Goal: Transaction & Acquisition: Book appointment/travel/reservation

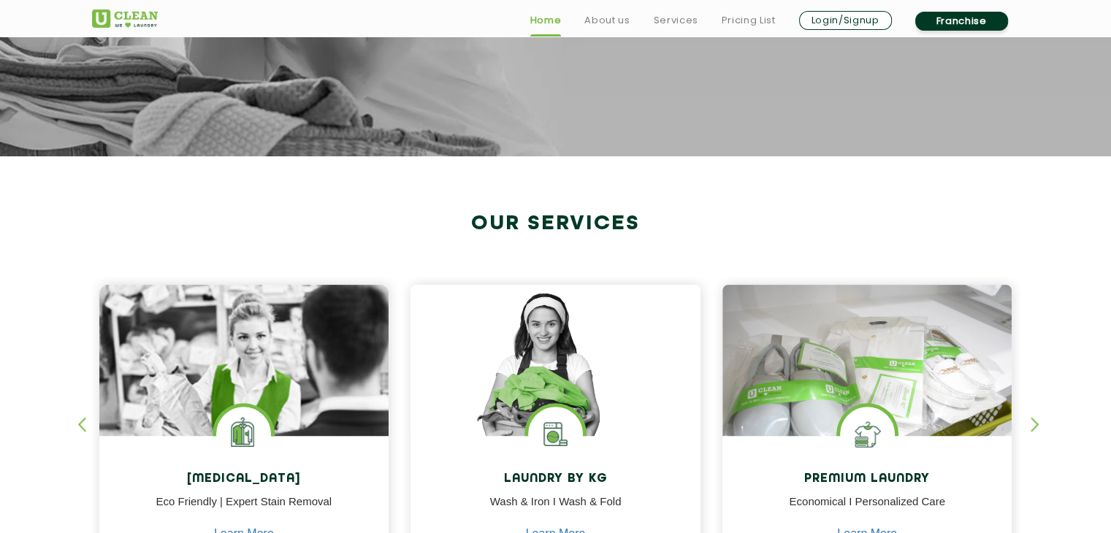
scroll to position [528, 0]
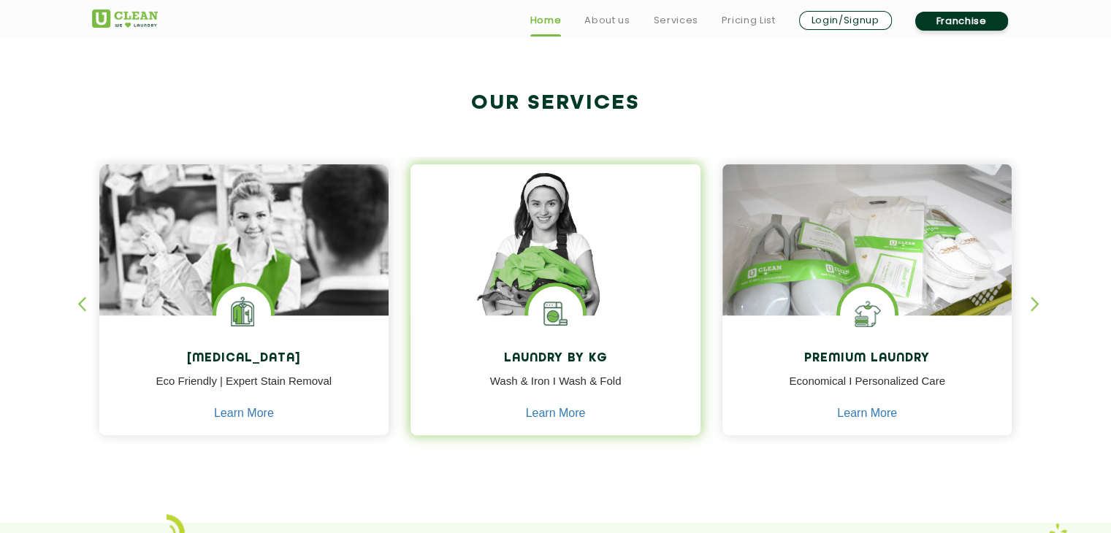
click at [555, 386] on p "Wash & Iron I Wash & Fold" at bounding box center [555, 389] width 268 height 33
click at [554, 419] on link "Learn More" at bounding box center [556, 413] width 60 height 13
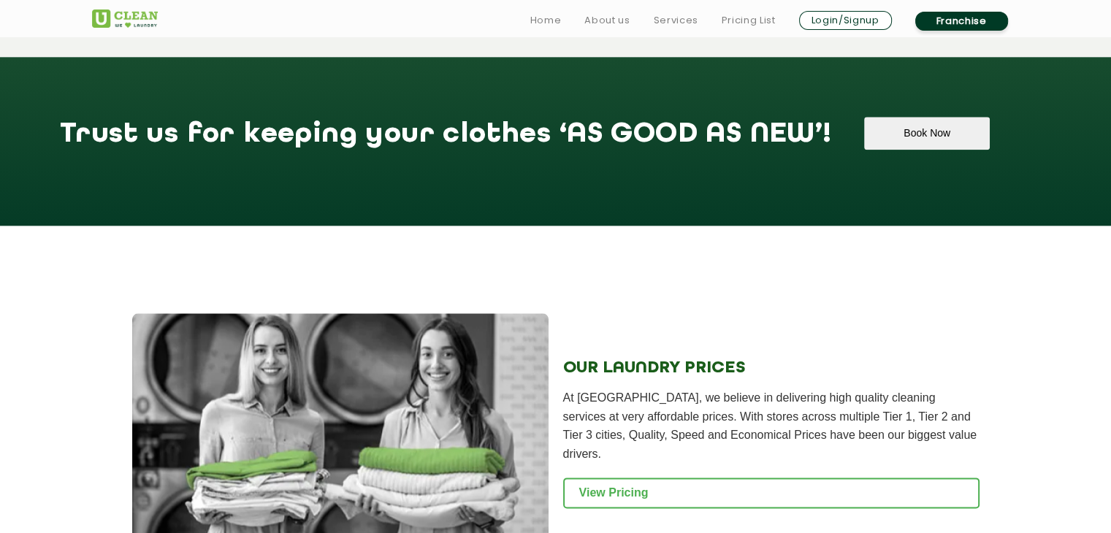
scroll to position [1796, 0]
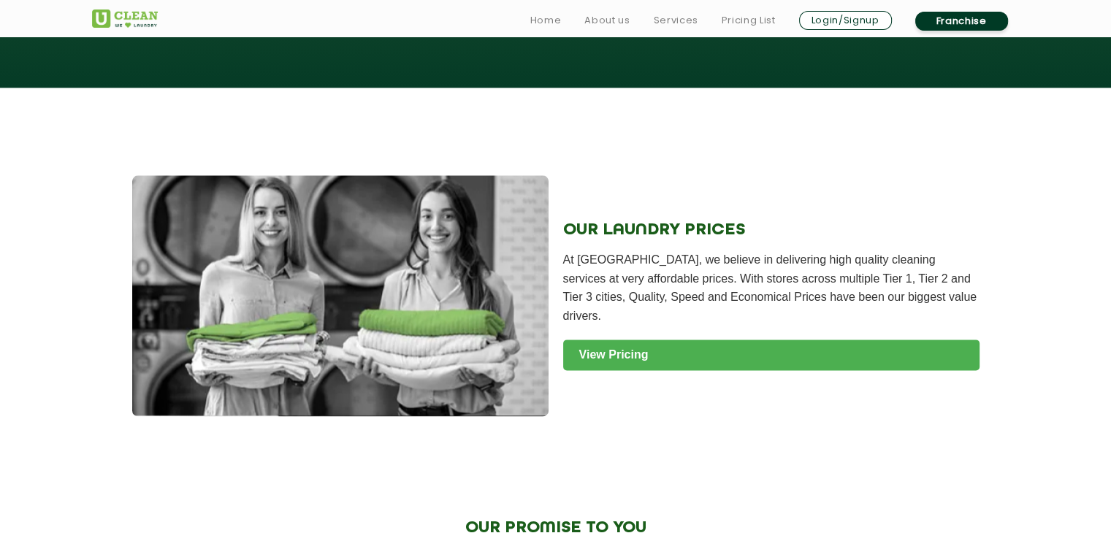
click at [635, 370] on link "View Pricing" at bounding box center [771, 355] width 416 height 31
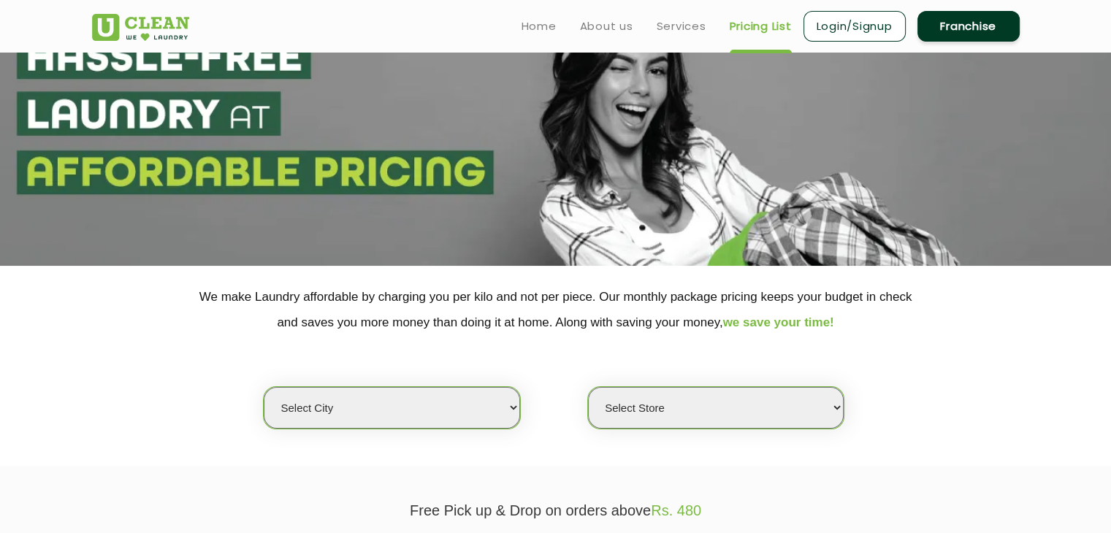
scroll to position [73, 0]
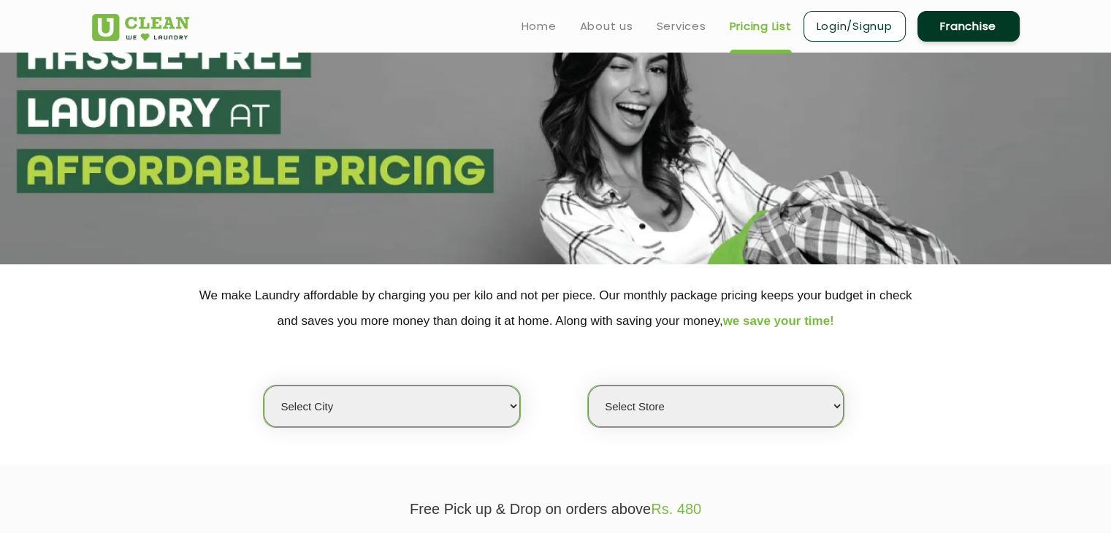
click at [479, 408] on select "Select city Aalo Agartala Agra Ahmedabad Akola Aligarh Alwar - UClean Select Am…" at bounding box center [392, 407] width 256 height 42
select select "70"
click at [264, 386] on select "Select city Aalo Agartala Agra Ahmedabad Akola Aligarh Alwar - UClean Select Am…" at bounding box center [392, 407] width 256 height 42
click at [636, 407] on select "Select Store UClean Mohali UClean Sector 89 Mohali UClean Mohali Sec-61 UClean …" at bounding box center [716, 407] width 256 height 42
select select "511"
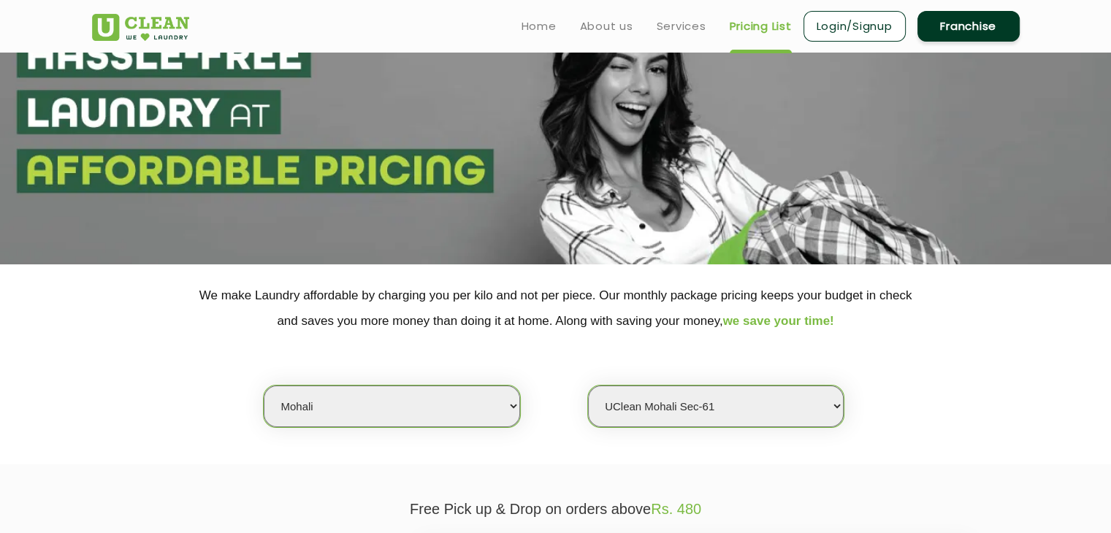
click at [588, 386] on select "Select Store UClean Mohali UClean Sector 89 Mohali UClean Mohali Sec-61 UClean …" at bounding box center [716, 407] width 256 height 42
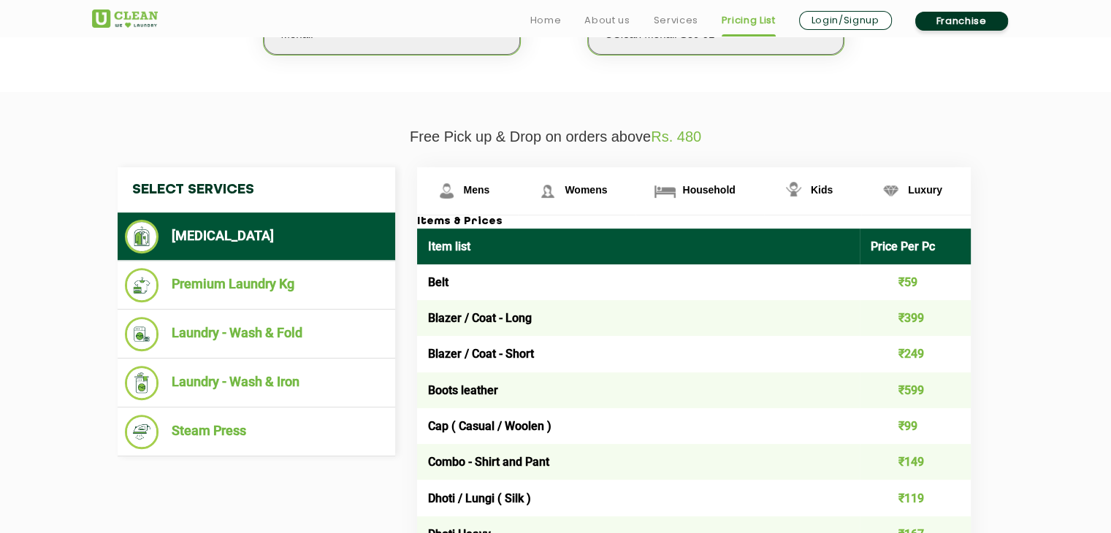
scroll to position [446, 0]
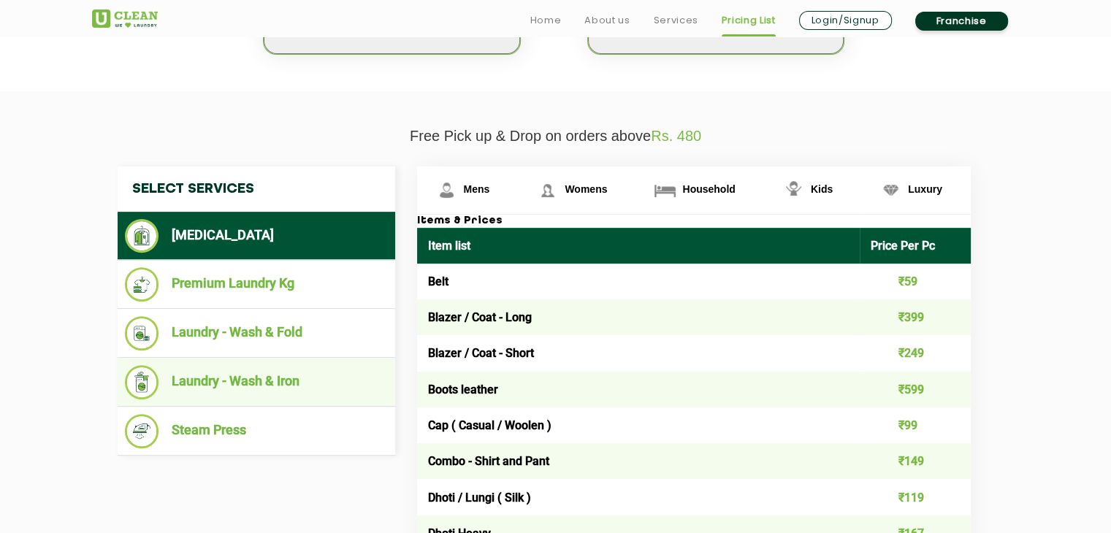
click at [270, 370] on li "Laundry - Wash & Iron" at bounding box center [256, 382] width 263 height 34
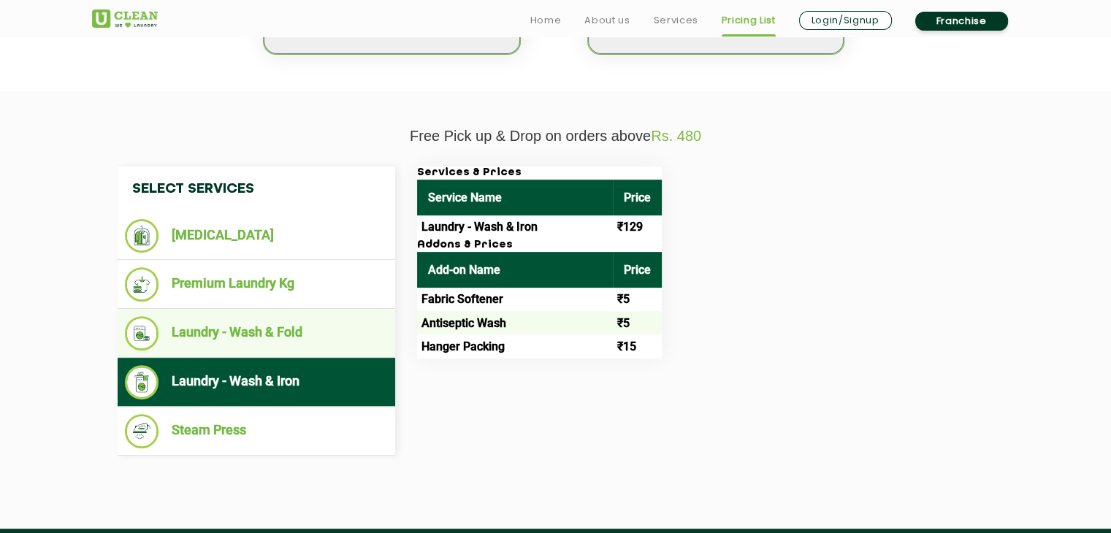
click at [282, 323] on li "Laundry - Wash & Fold" at bounding box center [256, 333] width 263 height 34
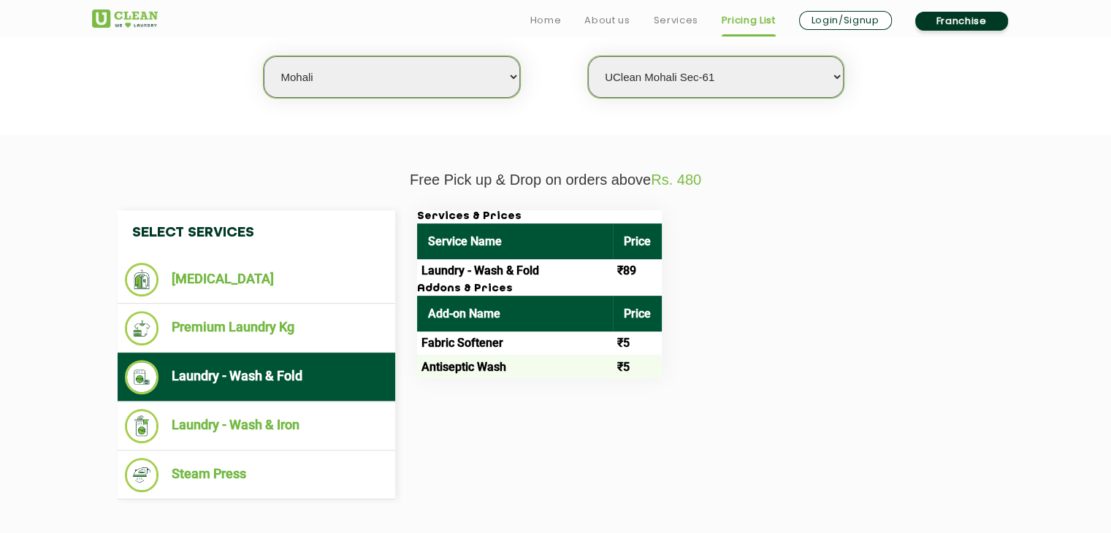
scroll to position [546, 0]
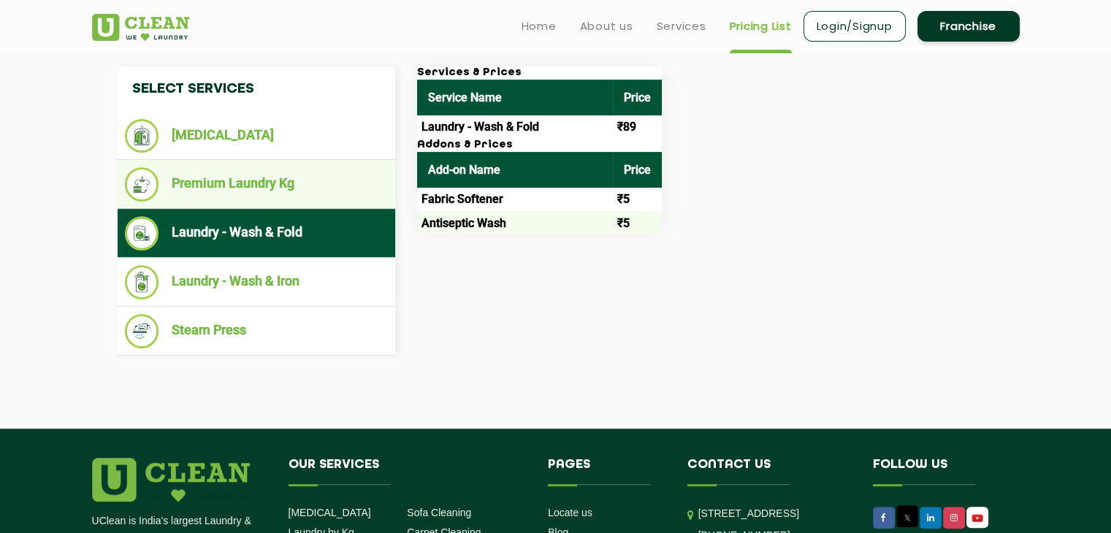
click at [327, 168] on li "Premium Laundry Kg" at bounding box center [256, 184] width 263 height 34
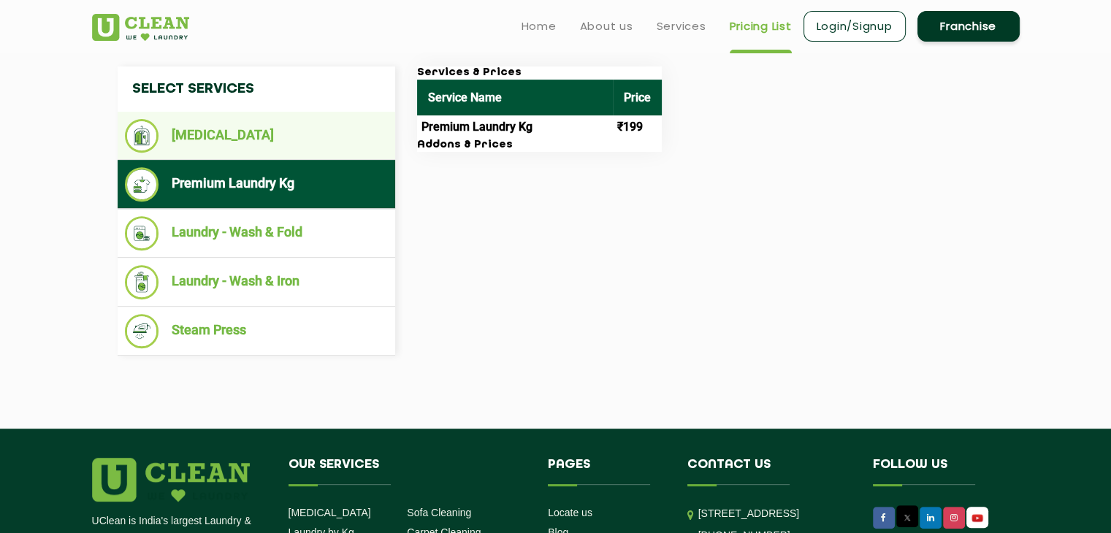
click at [262, 126] on li "[MEDICAL_DATA]" at bounding box center [256, 136] width 263 height 34
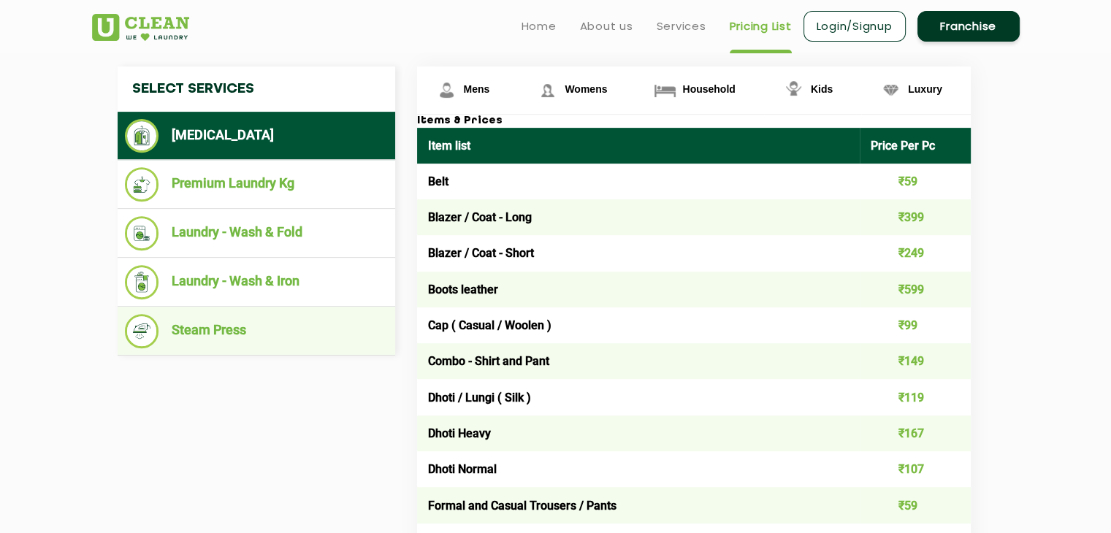
click at [238, 331] on li "Steam Press" at bounding box center [256, 331] width 263 height 34
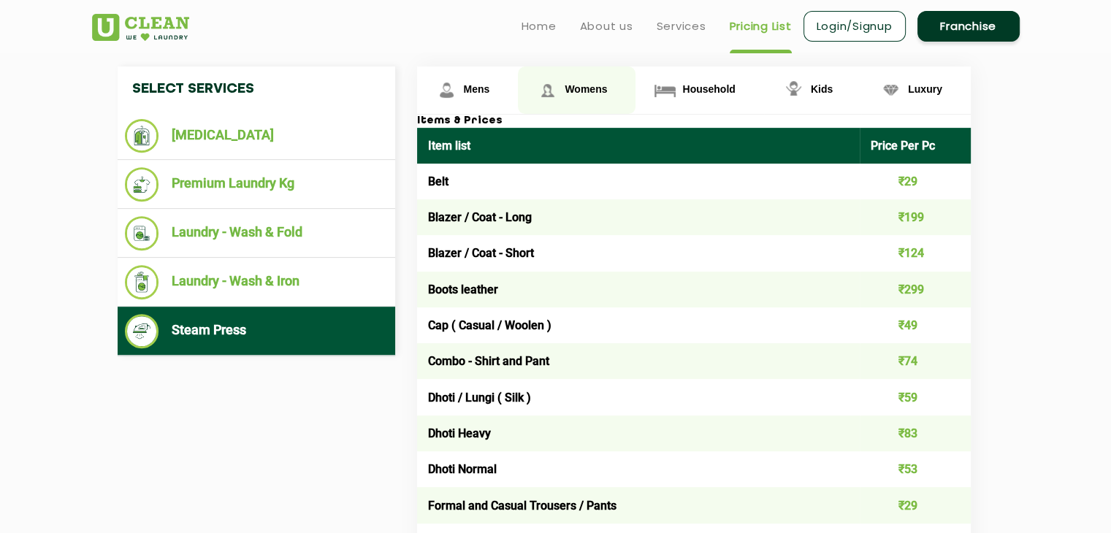
click at [519, 96] on link "Womens" at bounding box center [468, 89] width 102 height 47
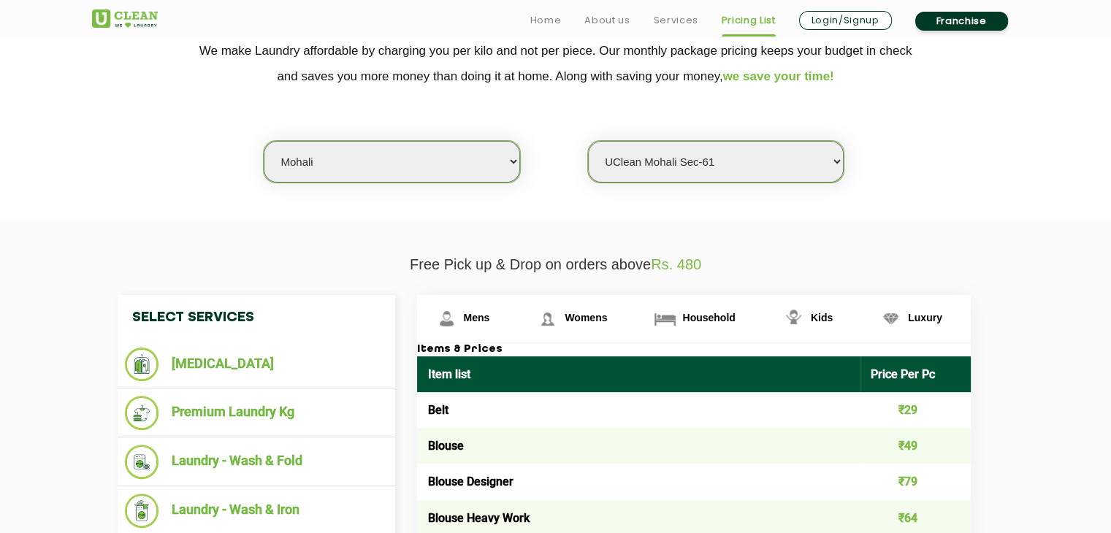
scroll to position [470, 0]
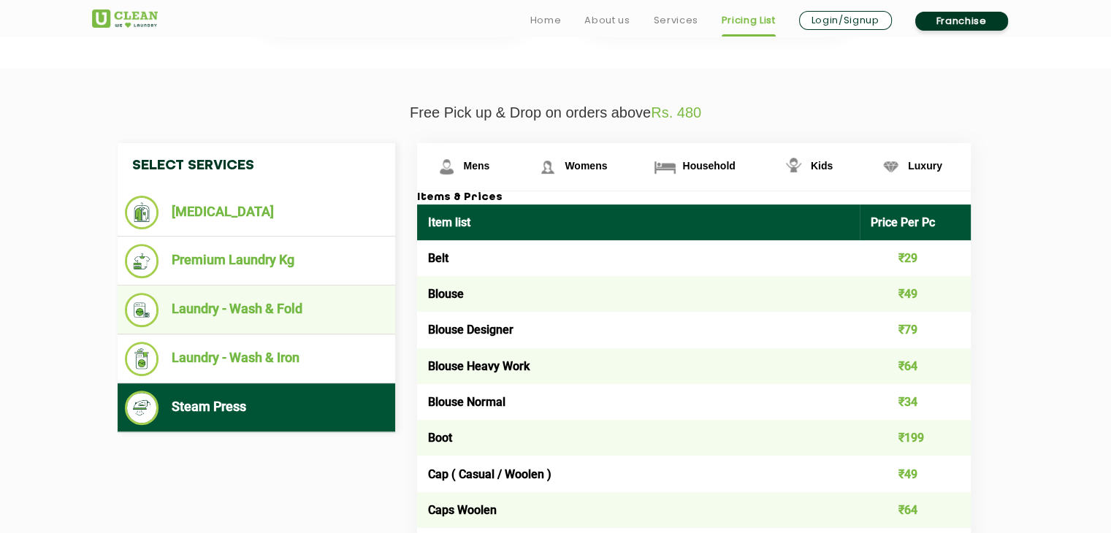
click at [262, 307] on li "Laundry - Wash & Fold" at bounding box center [256, 310] width 263 height 34
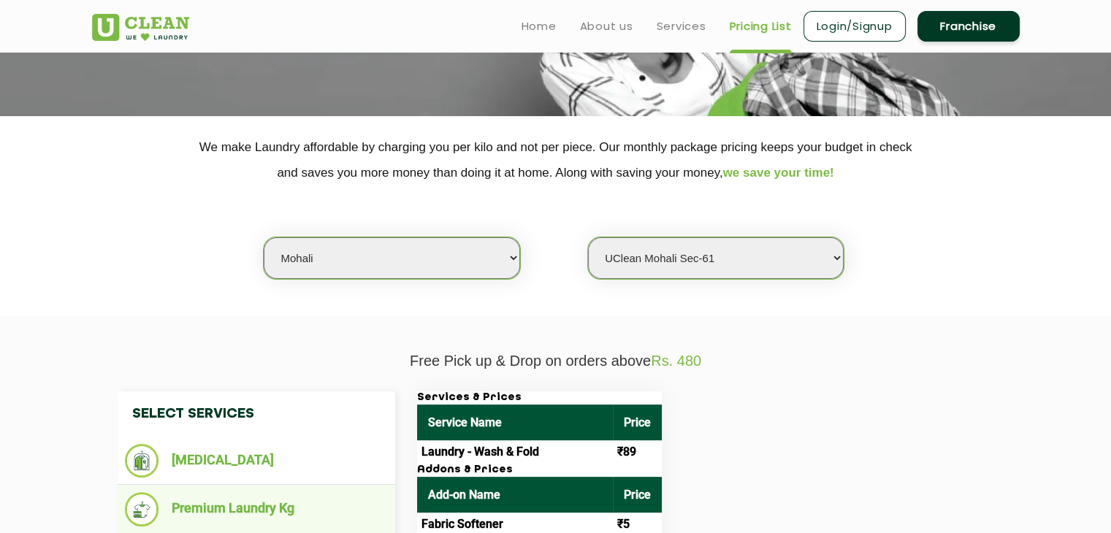
scroll to position [0, 0]
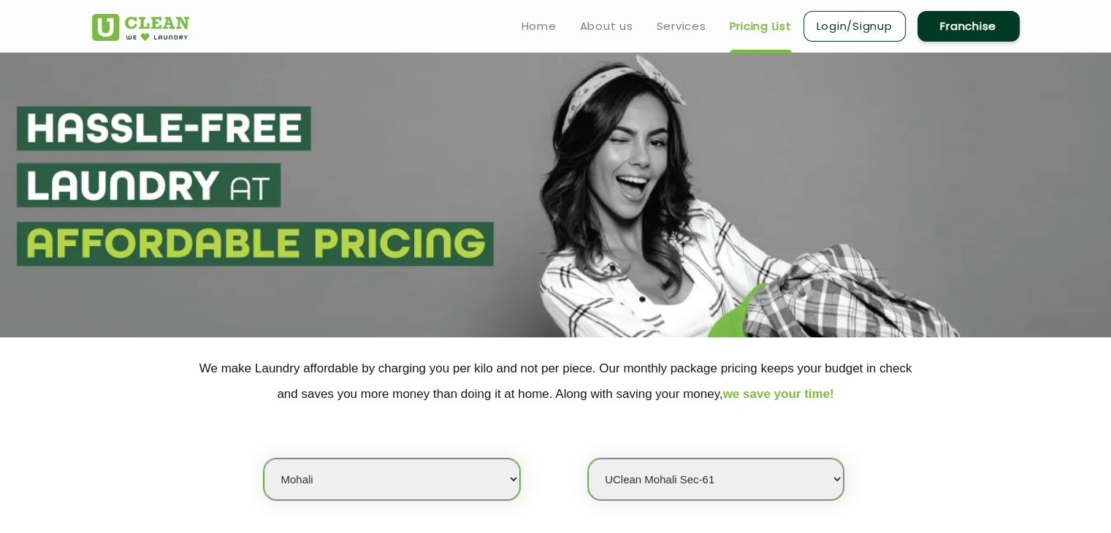
click at [825, 34] on link "Login/Signup" at bounding box center [854, 26] width 102 height 31
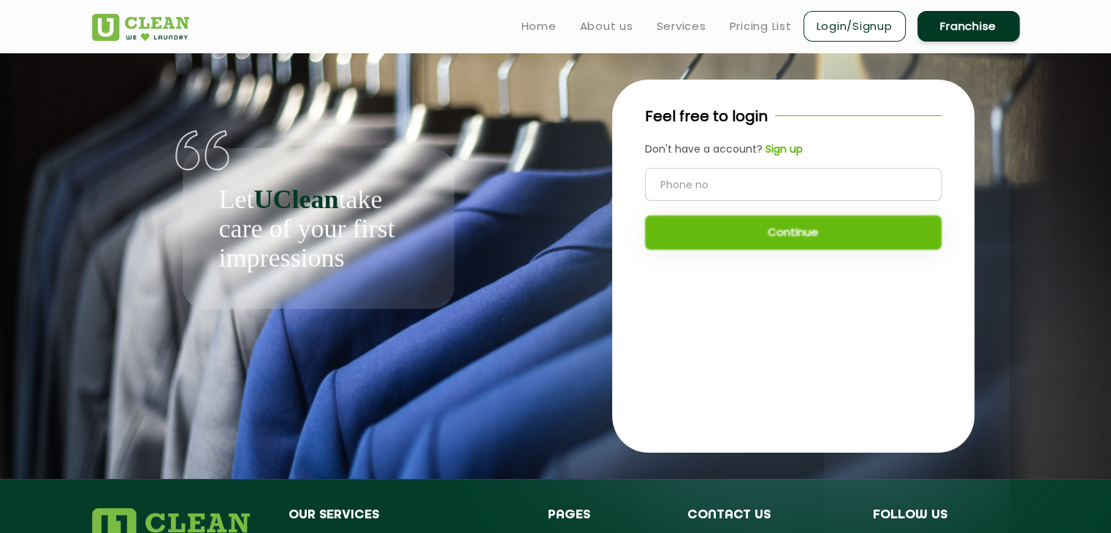
click at [684, 188] on input "tel" at bounding box center [793, 184] width 297 height 33
type input "8556023965"
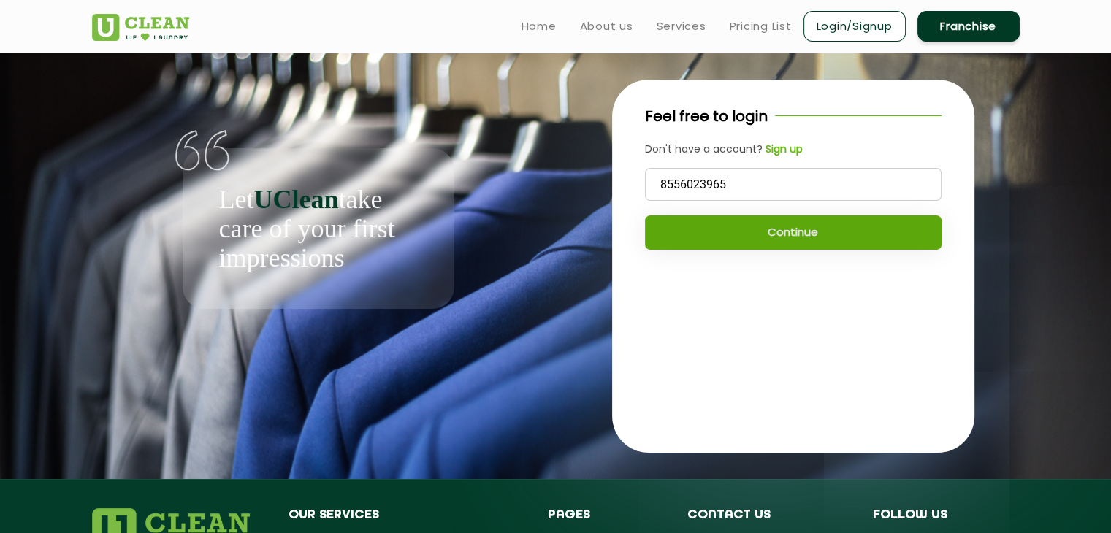
click at [768, 229] on button "Continue" at bounding box center [793, 232] width 297 height 34
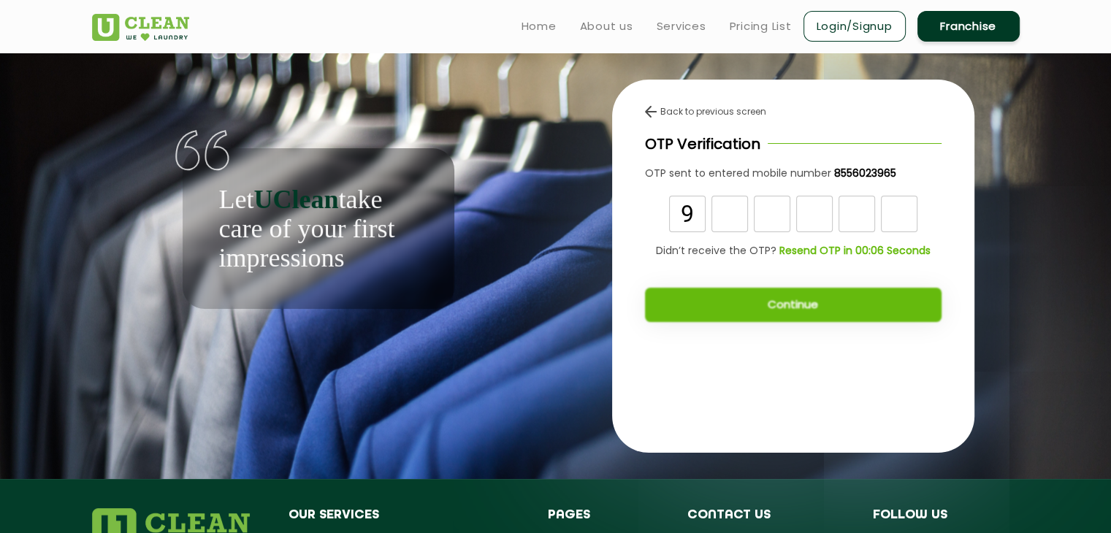
type input "9"
type input "4"
type input "1"
type input "3"
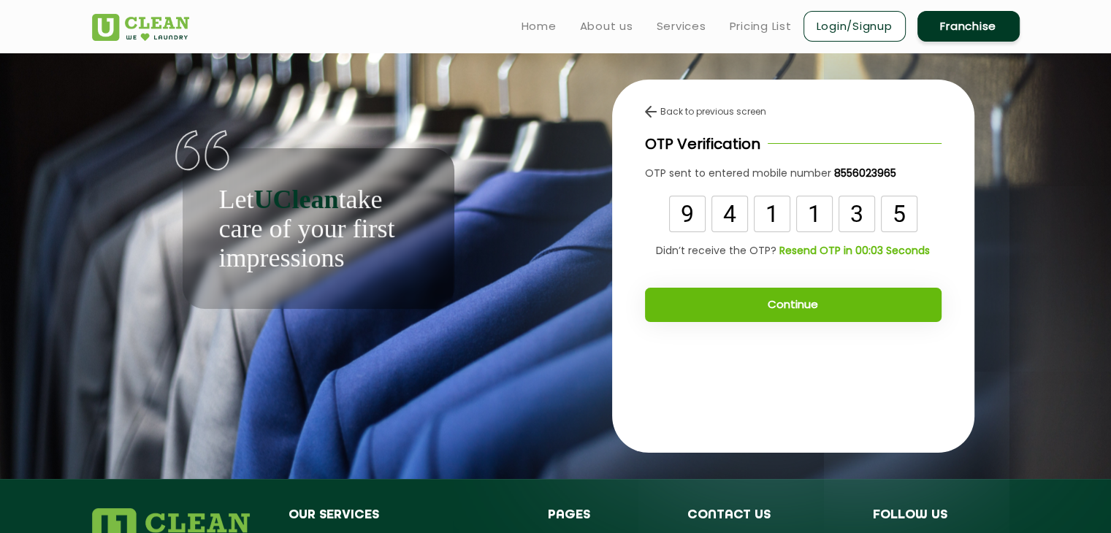
type input "5"
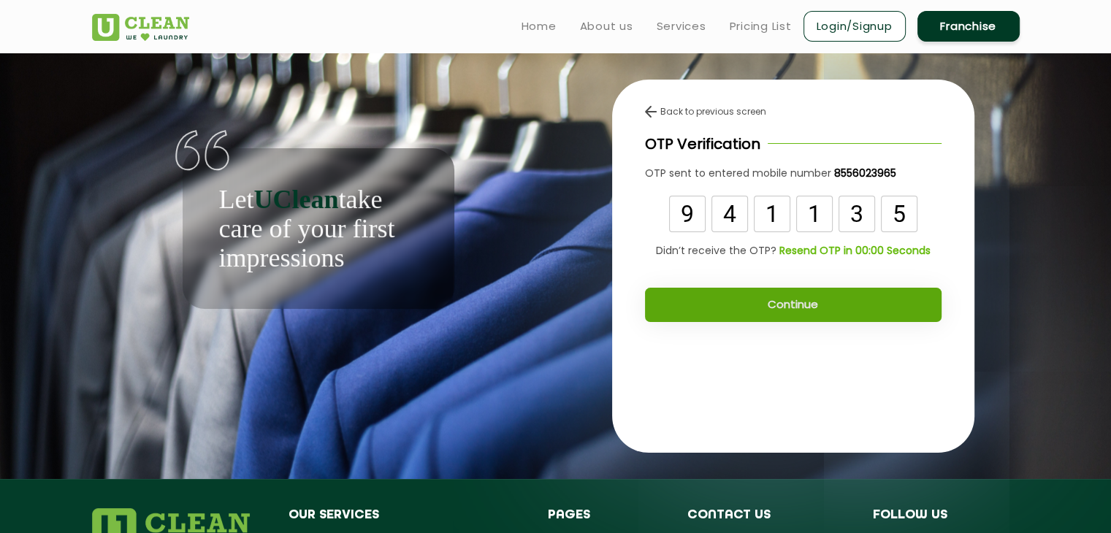
click at [773, 307] on button "Continue" at bounding box center [793, 305] width 297 height 34
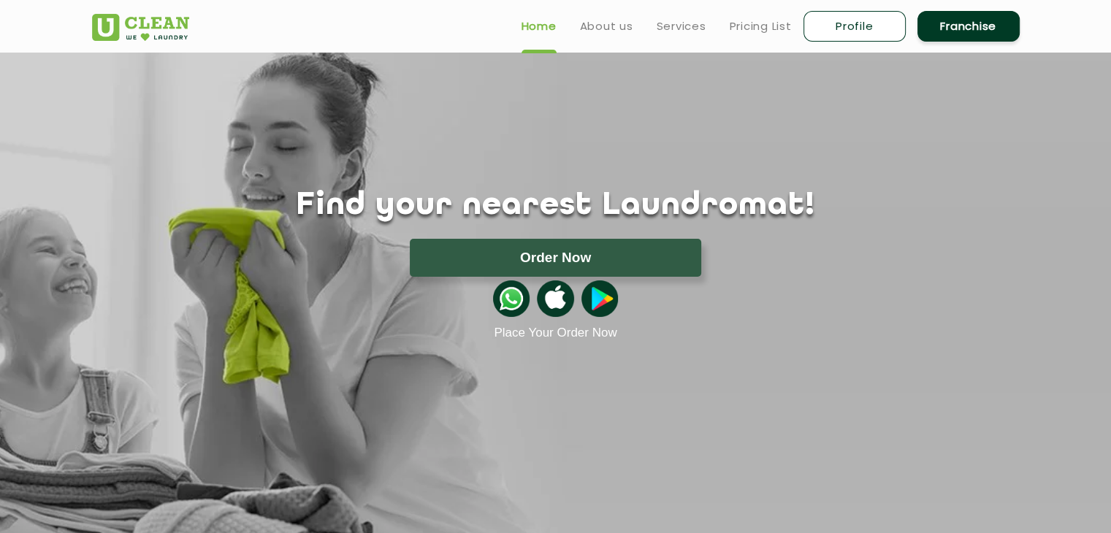
click at [859, 34] on link "Profile" at bounding box center [854, 26] width 102 height 31
select select
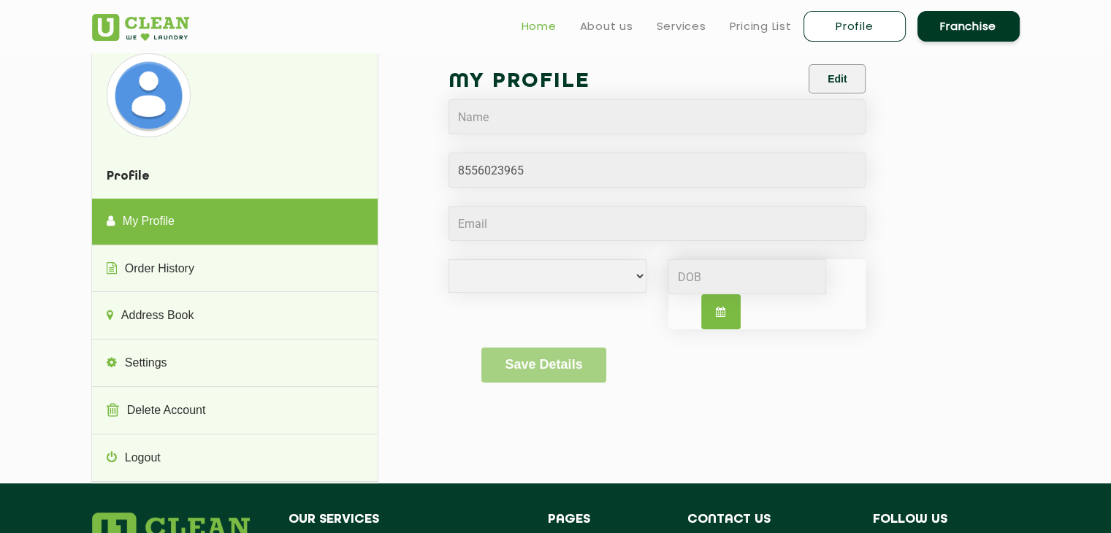
click at [535, 21] on link "Home" at bounding box center [539, 27] width 35 height 18
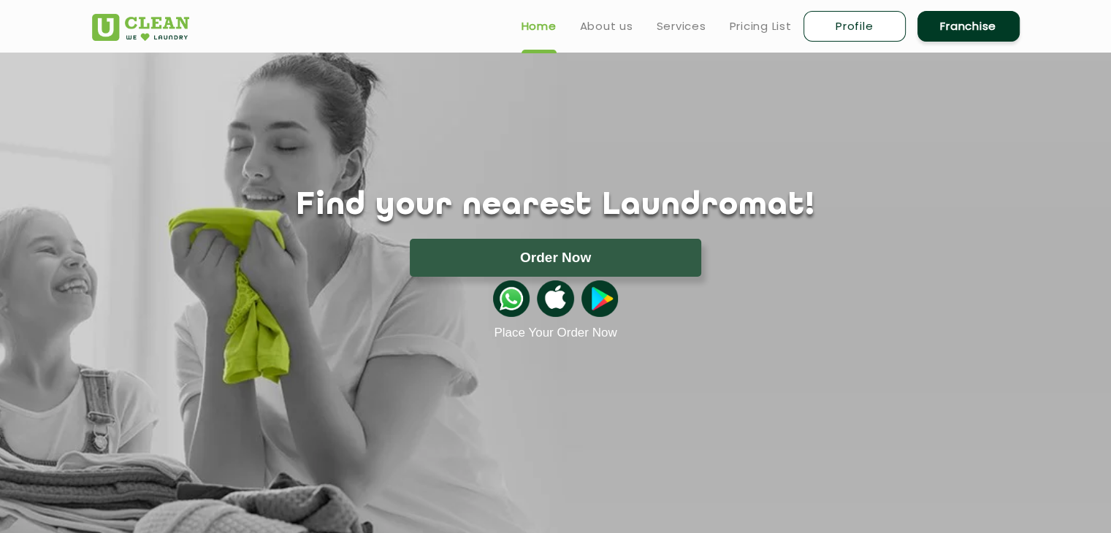
click at [517, 310] on img at bounding box center [511, 298] width 37 height 37
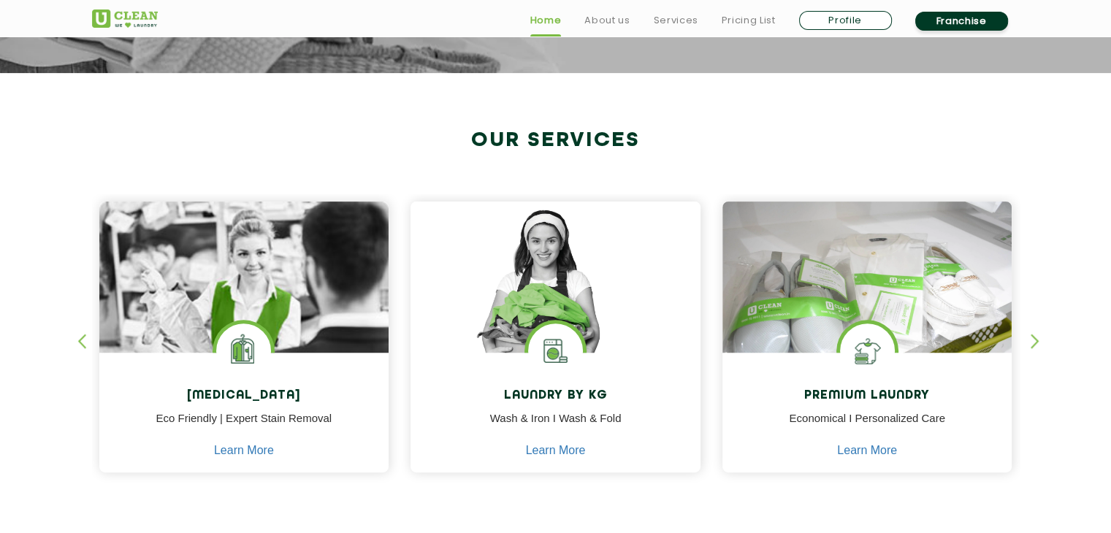
scroll to position [584, 0]
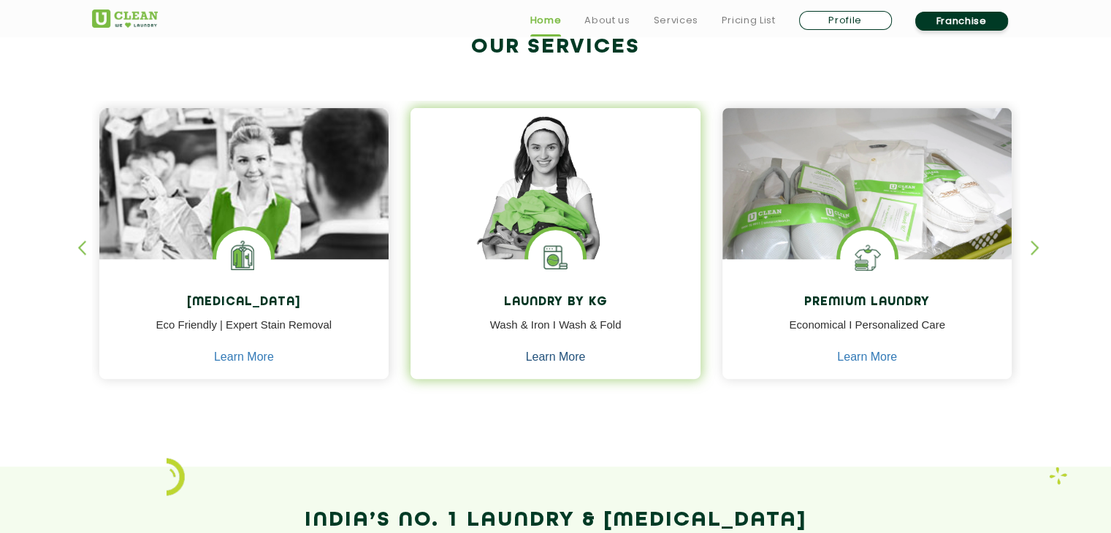
click at [576, 355] on link "Learn More" at bounding box center [556, 357] width 60 height 13
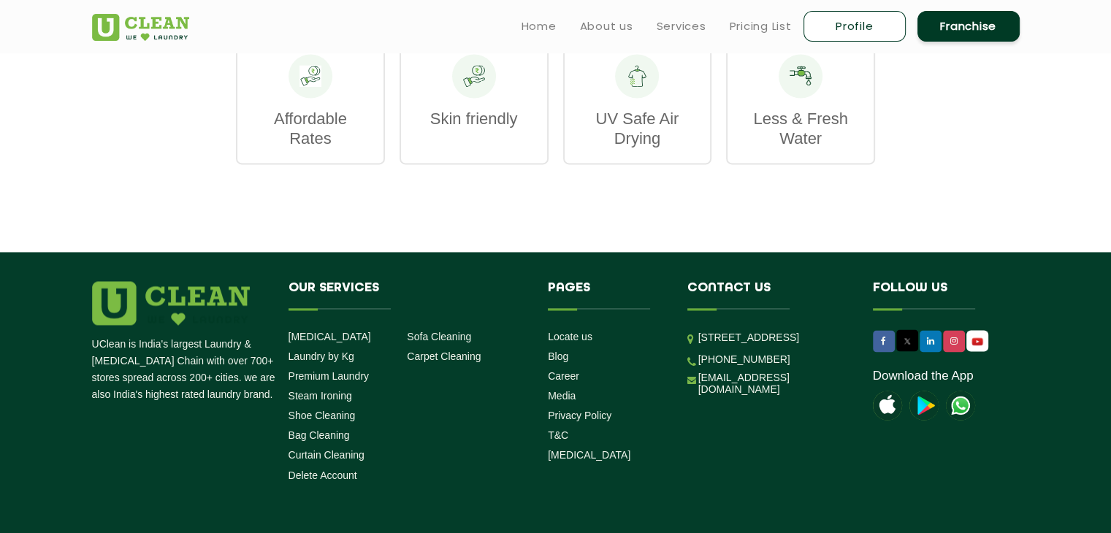
scroll to position [2297, 0]
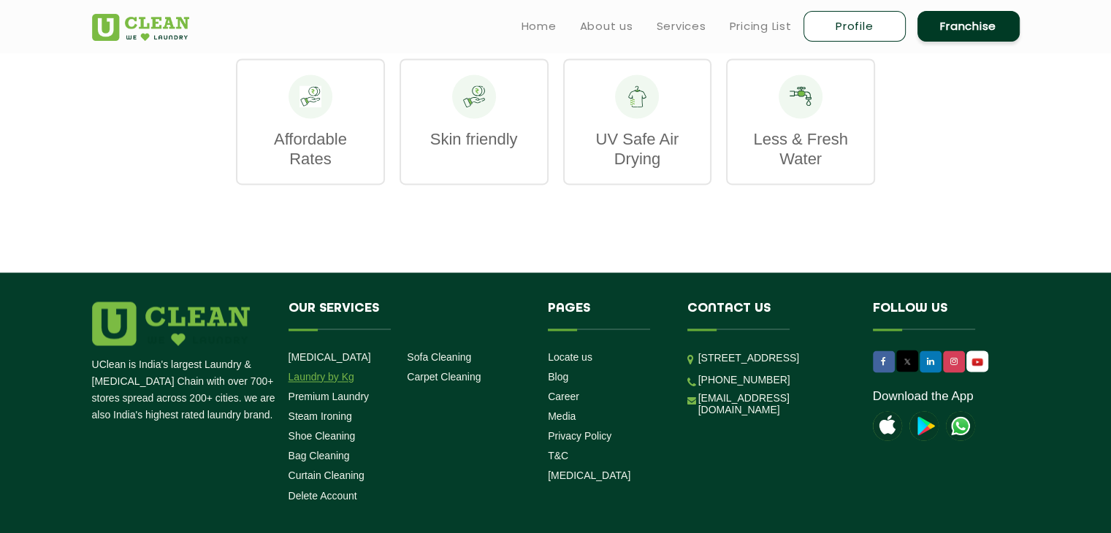
click at [315, 383] on link "Laundry by Kg" at bounding box center [322, 377] width 66 height 12
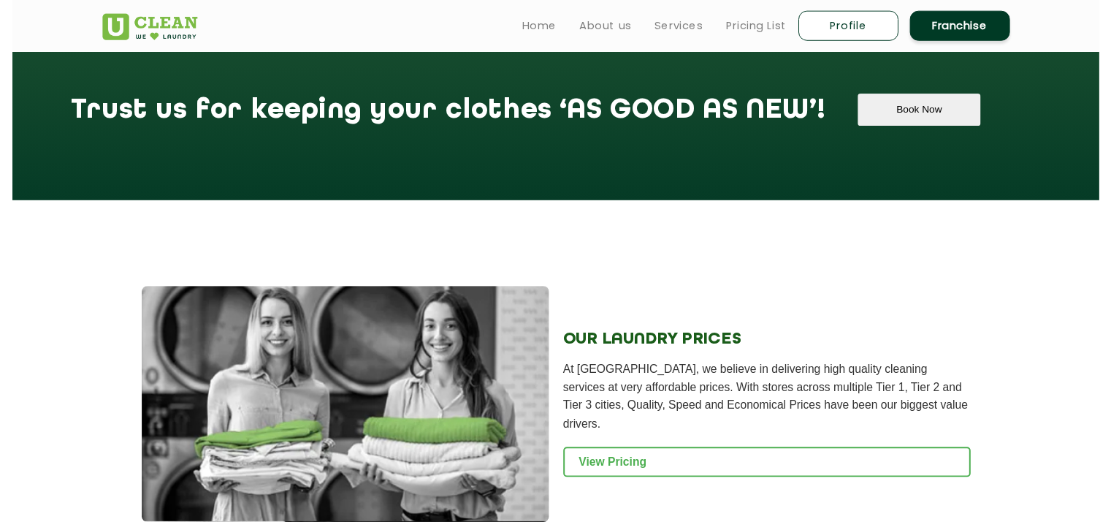
scroll to position [1678, 0]
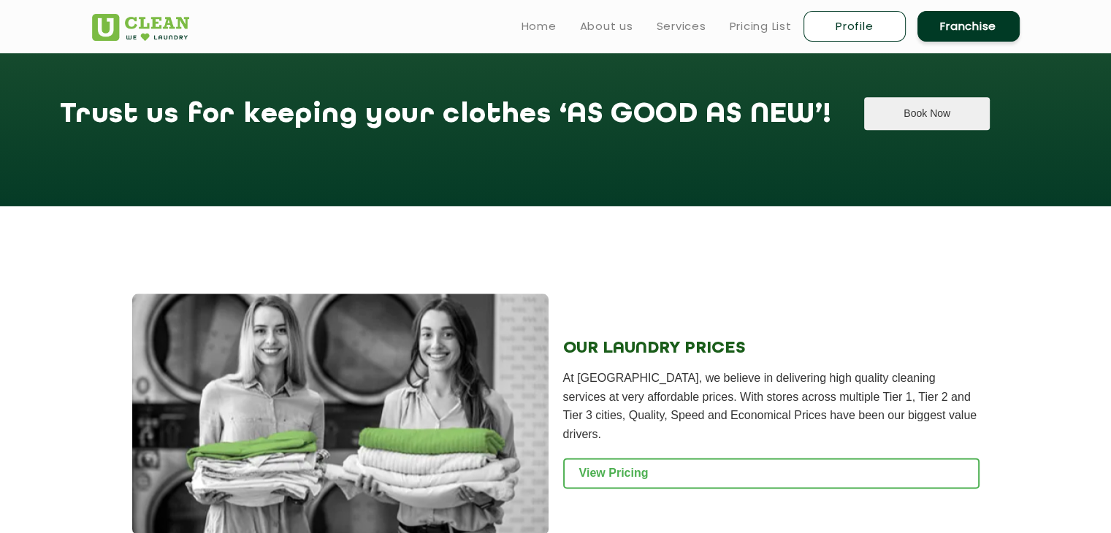
click at [864, 130] on button "Book Now" at bounding box center [926, 113] width 125 height 33
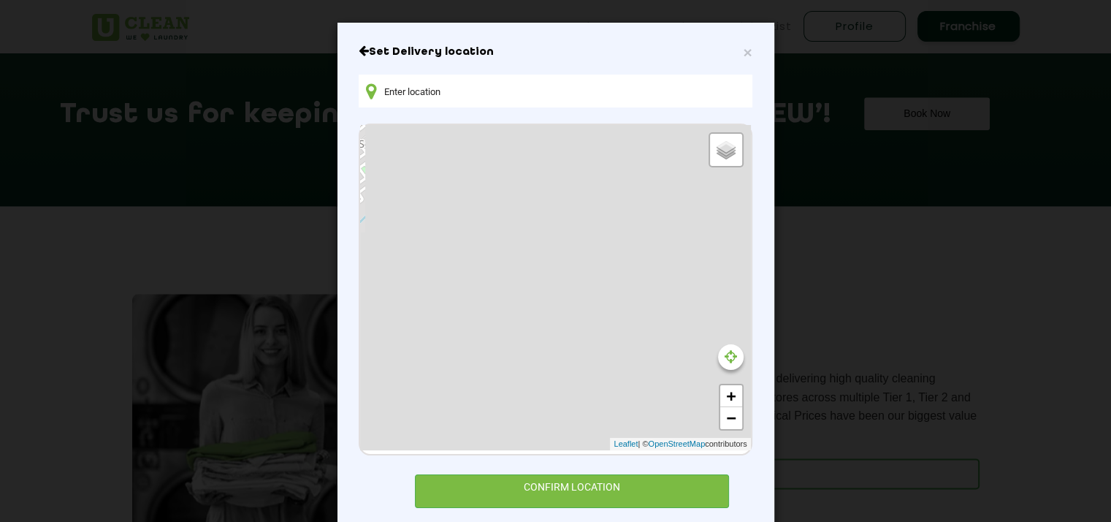
click at [603, 88] on input "text" at bounding box center [555, 91] width 393 height 33
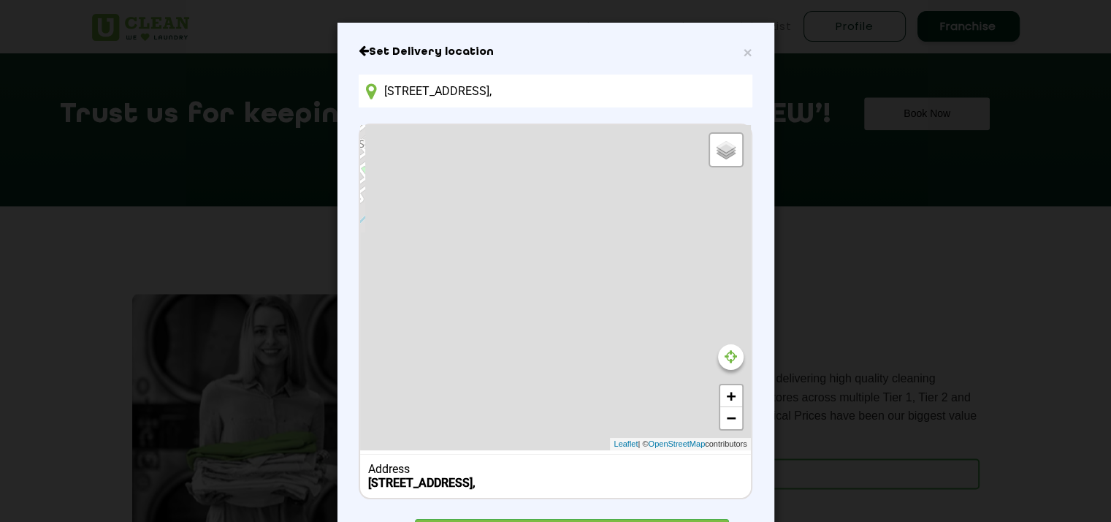
type input "Dibon Building, Sector 67, Punjab 160062, India072,"
type input "1072, Sector 67, Mohali"
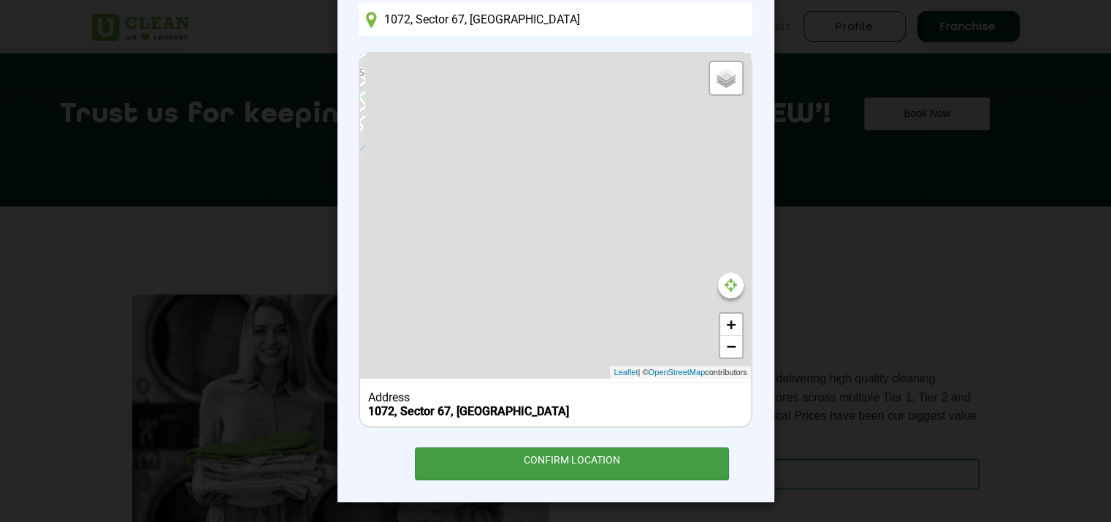
click at [505, 468] on div "CONFIRM LOCATION" at bounding box center [572, 463] width 315 height 33
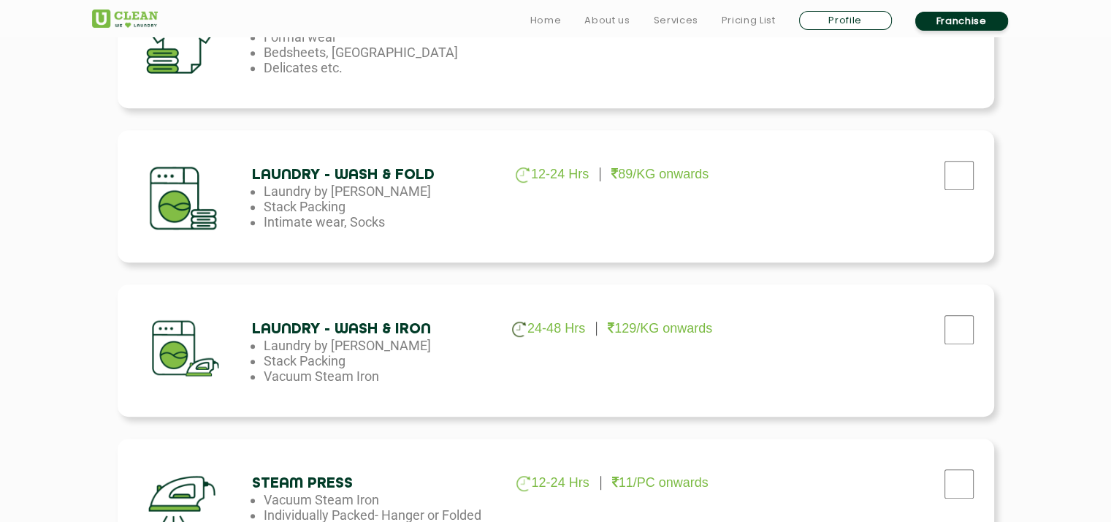
scroll to position [751, 0]
